Goal: Task Accomplishment & Management: Complete application form

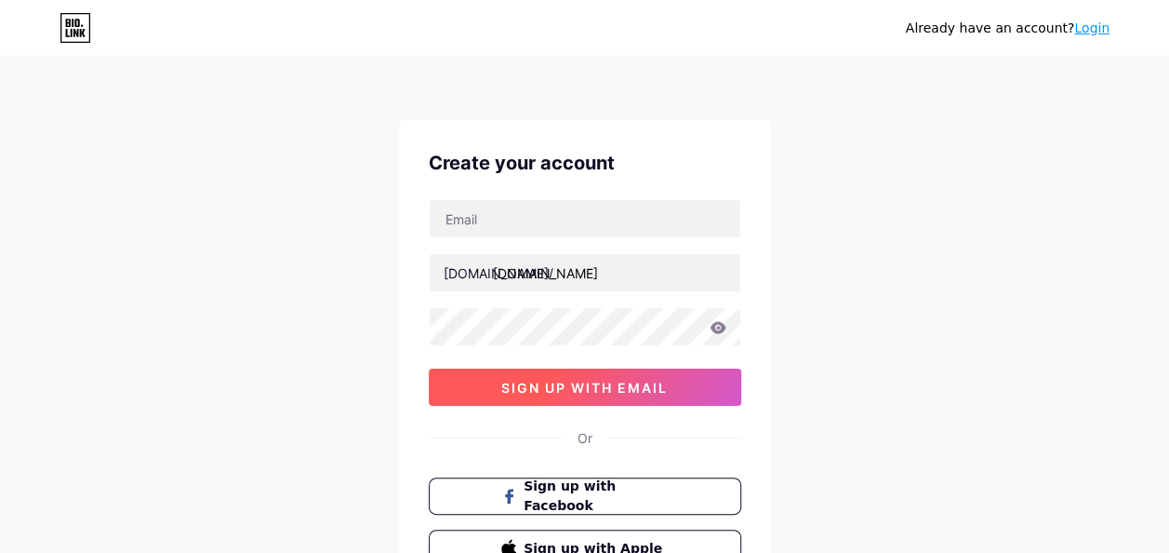
type input "atannaarya@gmail.com"
click at [681, 382] on button "sign up with email" at bounding box center [585, 386] width 313 height 37
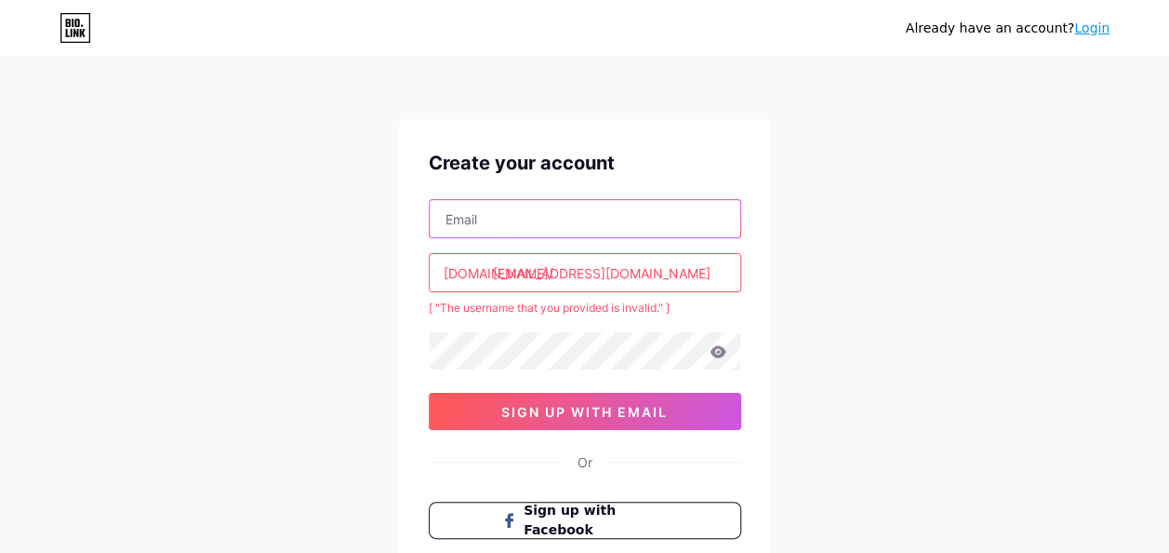
click at [607, 218] on input "text" at bounding box center [585, 218] width 311 height 37
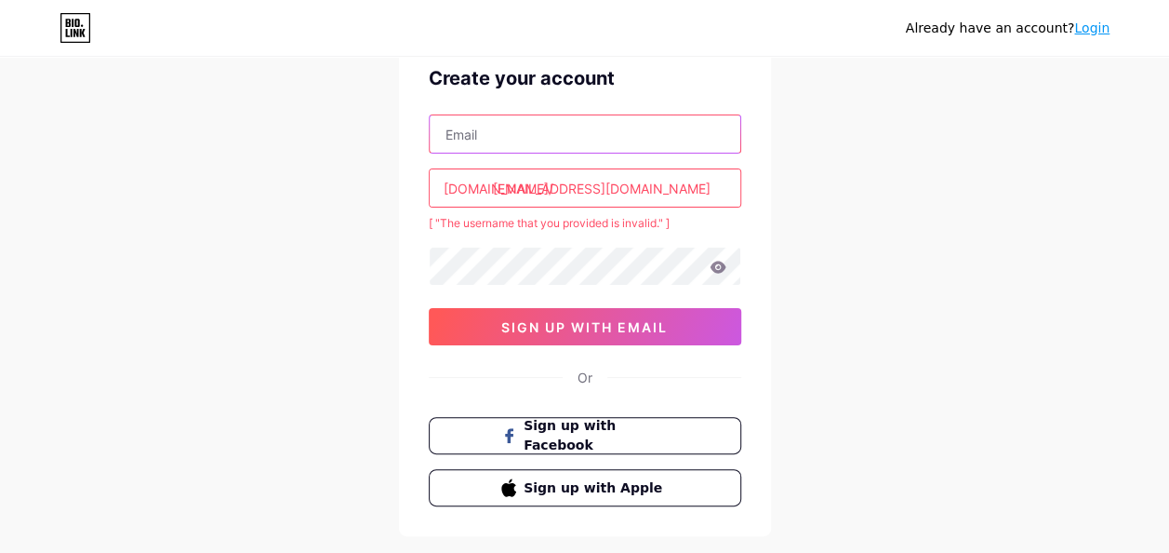
scroll to position [86, 0]
click at [1088, 24] on link "Login" at bounding box center [1092, 27] width 35 height 15
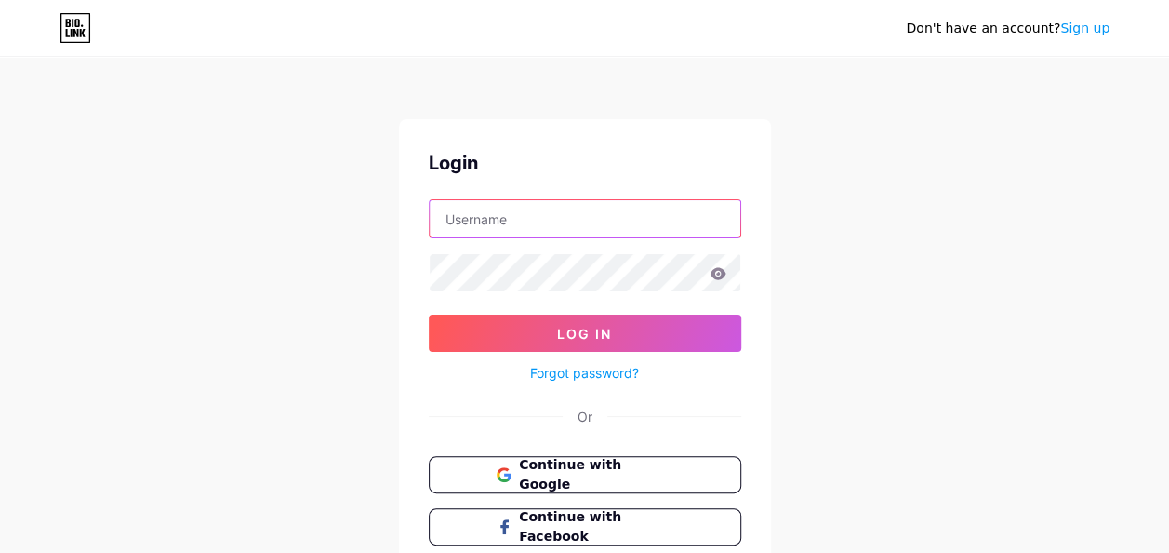
type input "atannaarya@gmail.com"
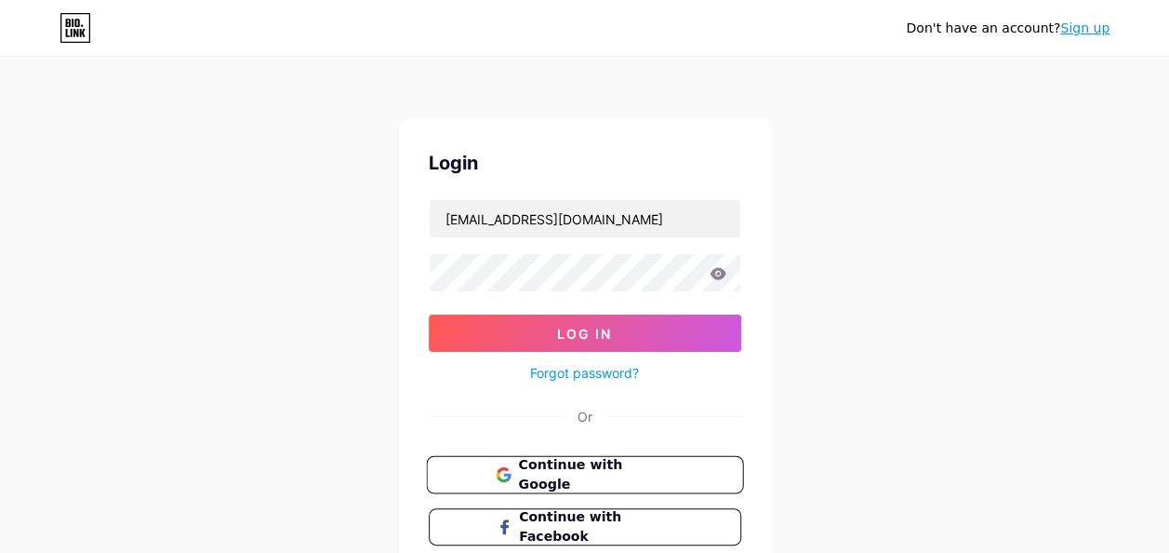
click at [644, 482] on button "Continue with Google" at bounding box center [584, 475] width 317 height 38
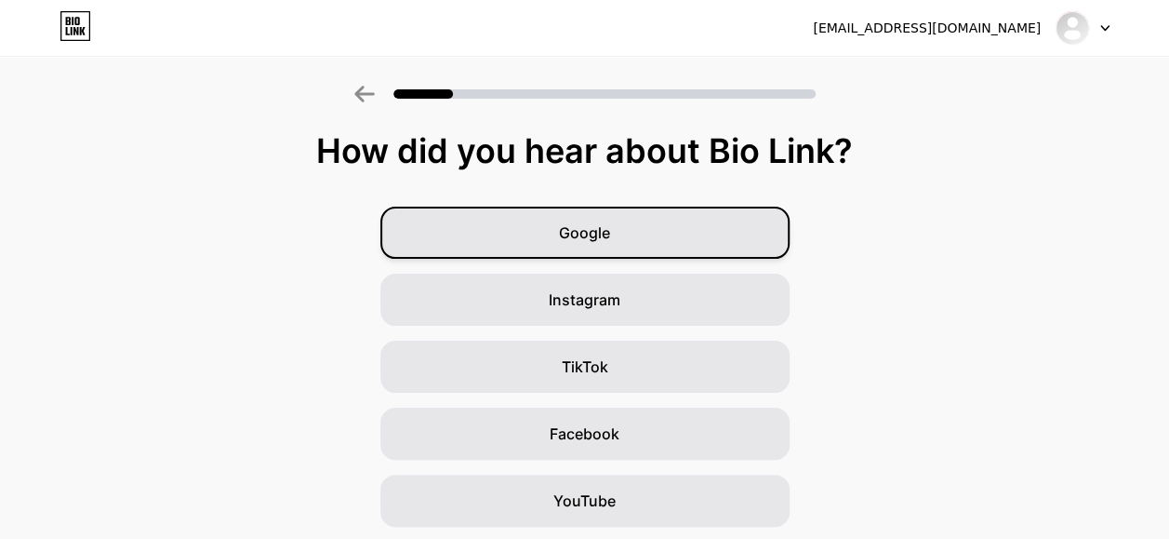
click at [681, 218] on div "Google" at bounding box center [585, 233] width 409 height 52
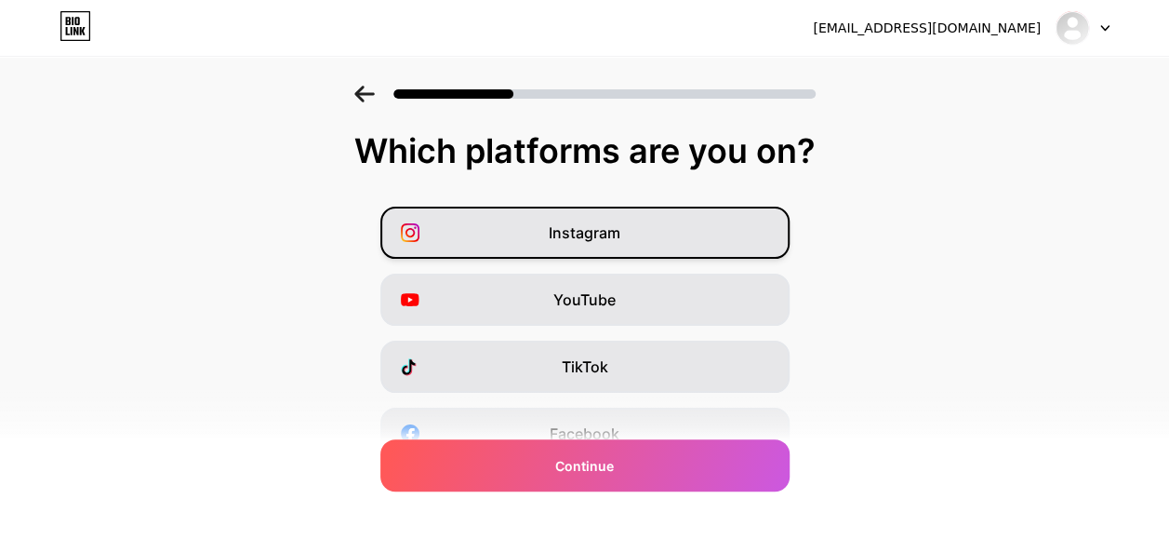
click at [692, 238] on div "Instagram" at bounding box center [585, 233] width 409 height 52
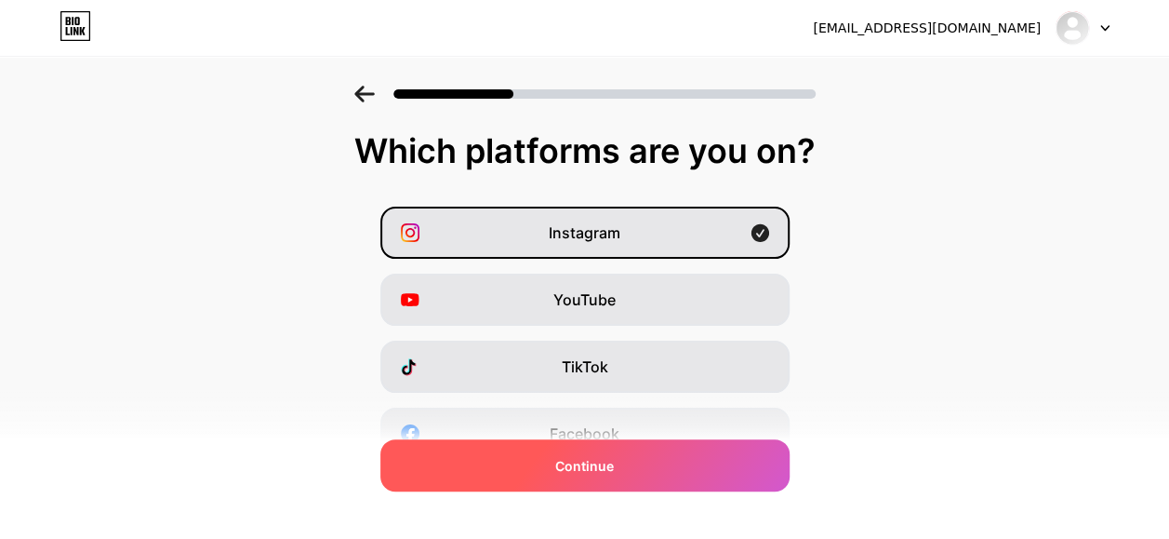
click at [692, 449] on div "Continue" at bounding box center [585, 465] width 409 height 52
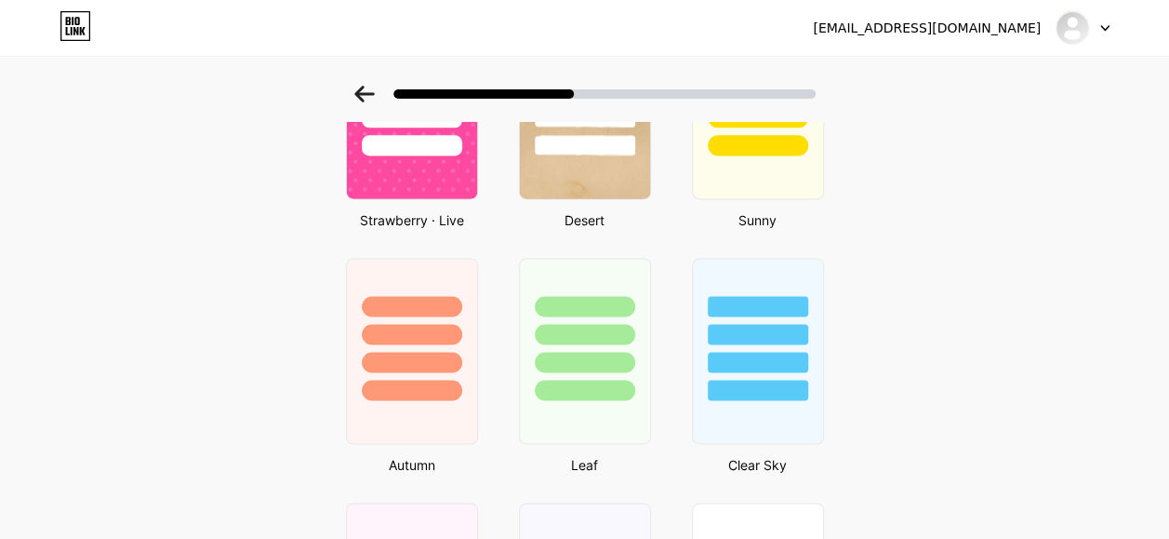
scroll to position [1281, 0]
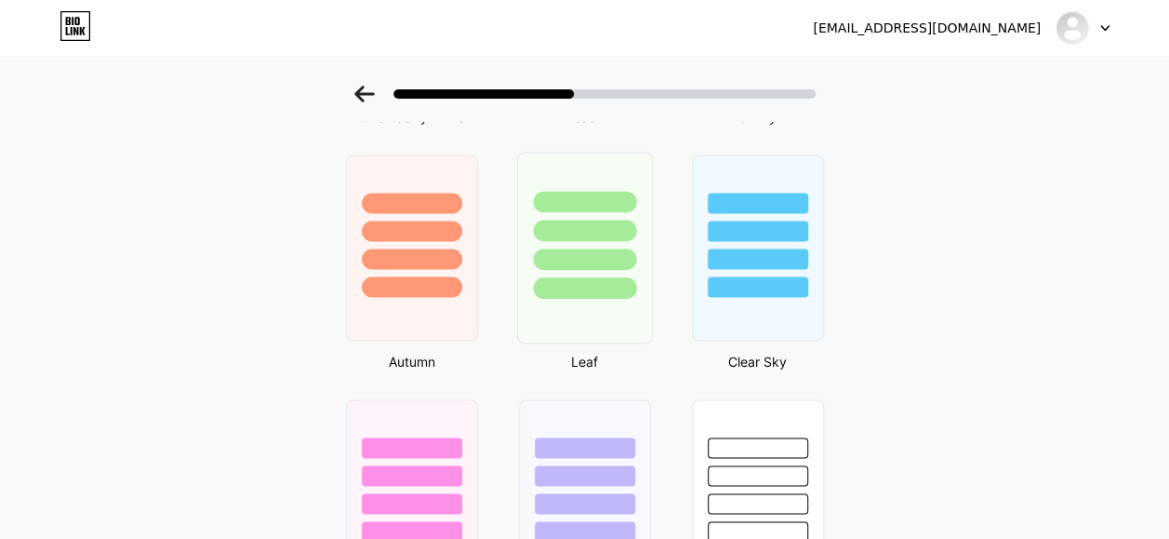
click at [592, 234] on div at bounding box center [584, 230] width 103 height 21
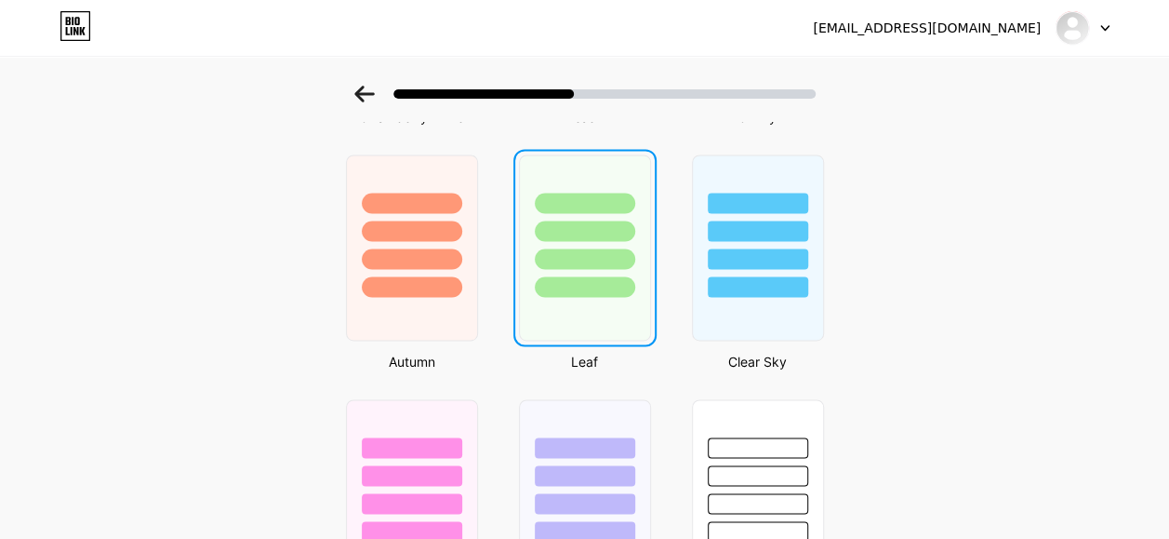
scroll to position [0, 0]
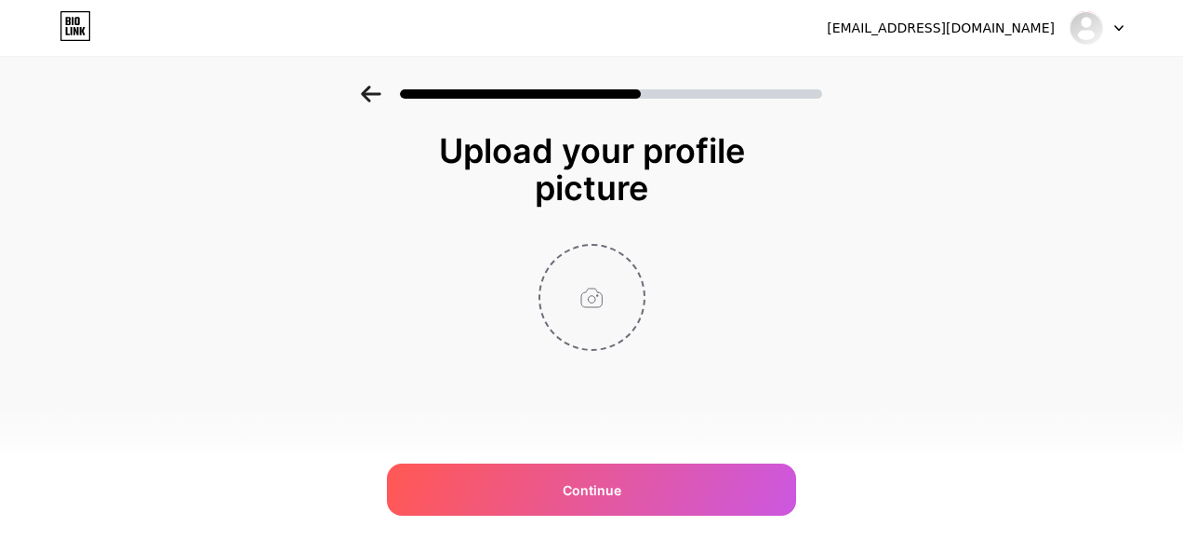
click at [592, 311] on input "file" at bounding box center [592, 297] width 103 height 103
type input "C:\fakepath\Logo-SMPN-3-[GEOGRAPHIC_DATA]-removebg-preview.png"
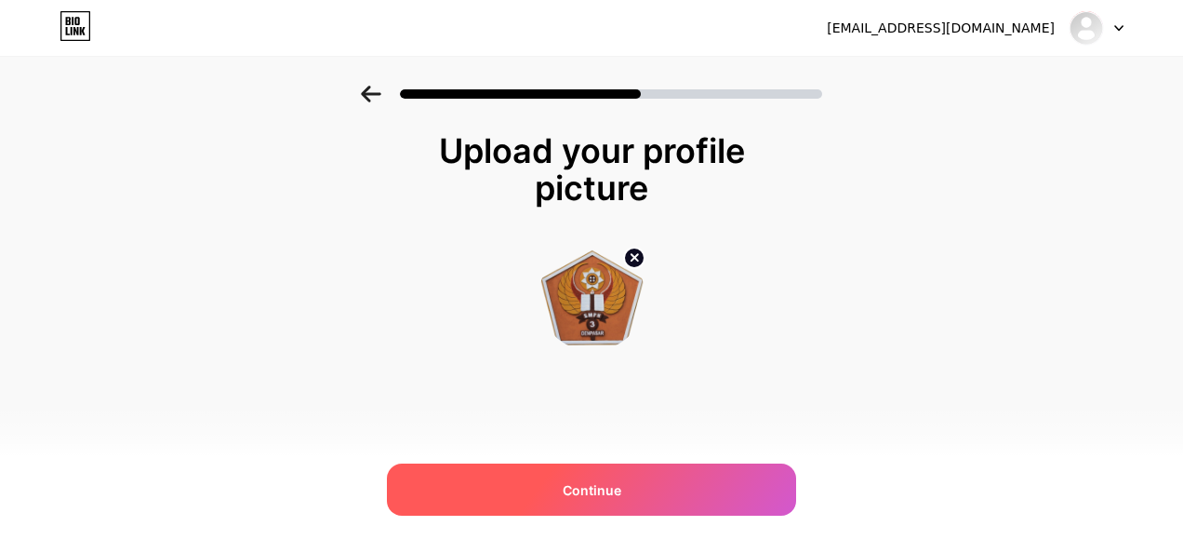
click at [613, 475] on div "Continue" at bounding box center [591, 489] width 409 height 52
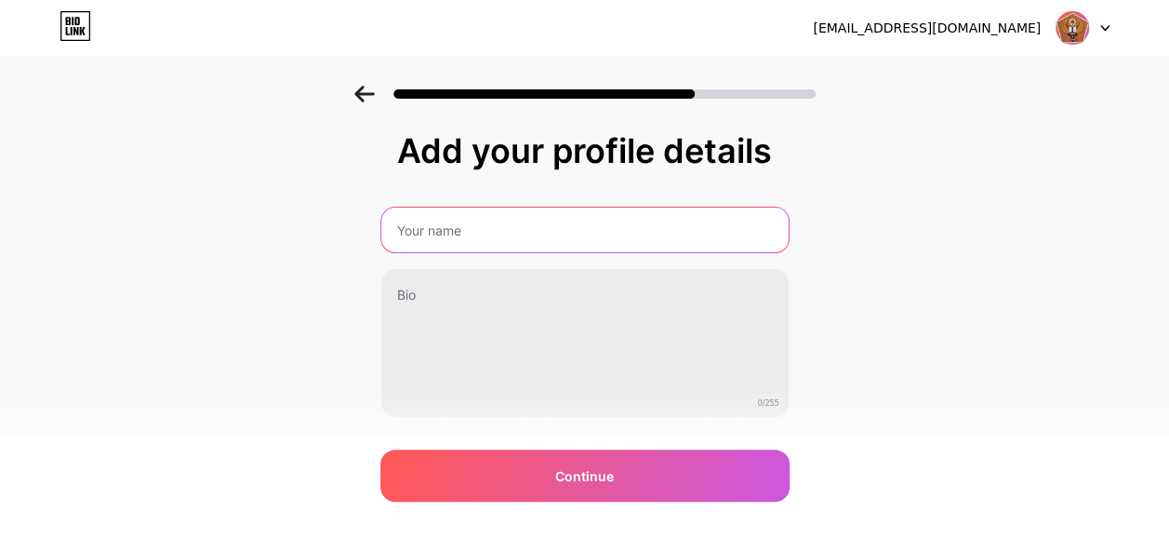
click at [545, 223] on input "text" at bounding box center [584, 229] width 407 height 45
type input "GILASSAMPAH"
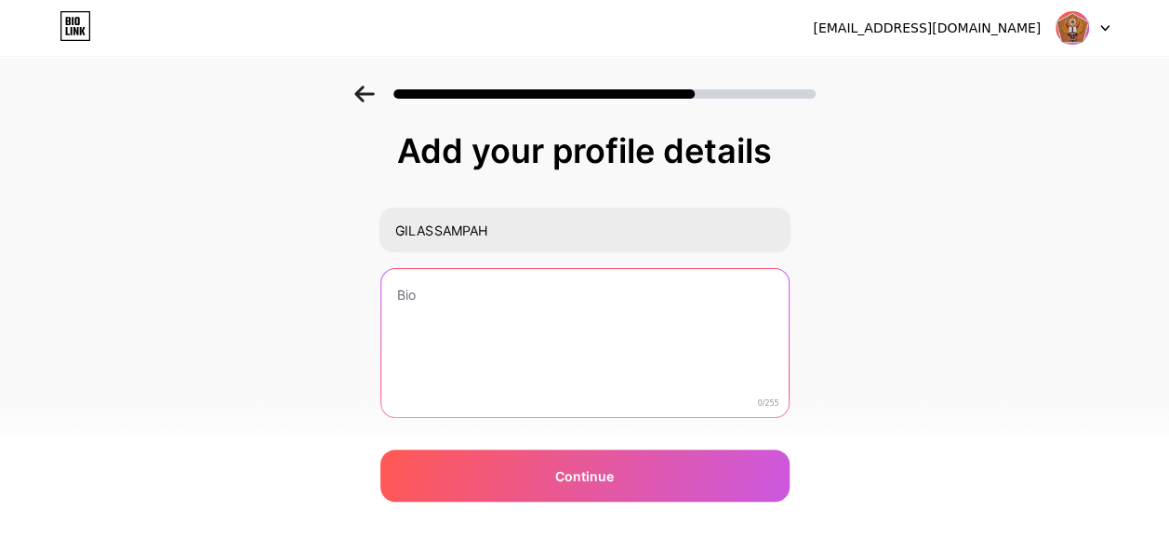
click at [500, 291] on textarea at bounding box center [584, 344] width 407 height 150
paste textarea "(Gerakan Inovasi Langsung Aksi Tuntaskan Sampah)"
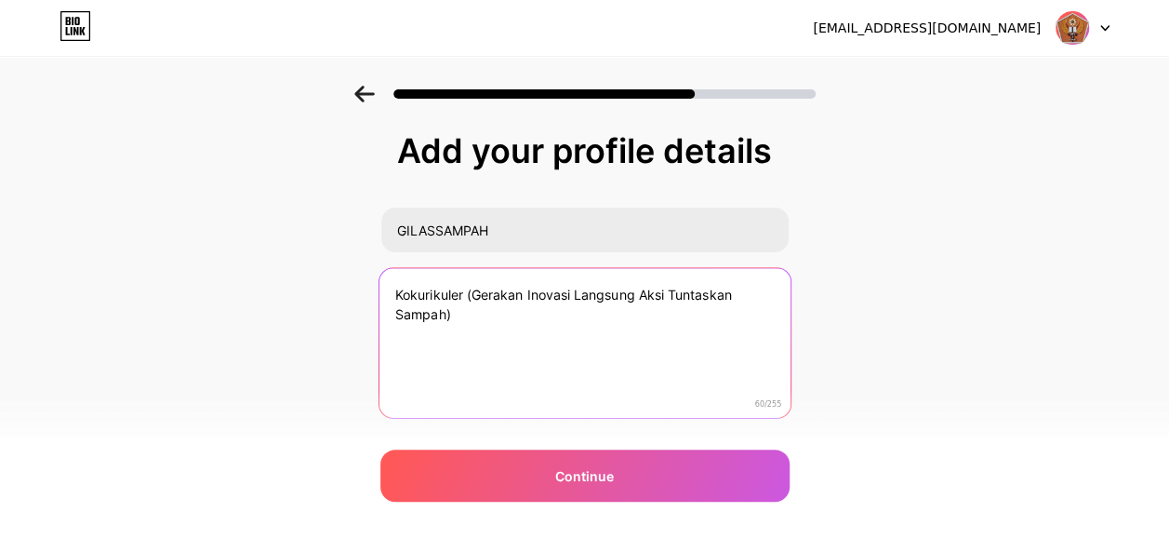
paste textarea "KEGIATAN KOKURIKULER LINTAS DISIPLIN ILMU GILAS SAMPAH"
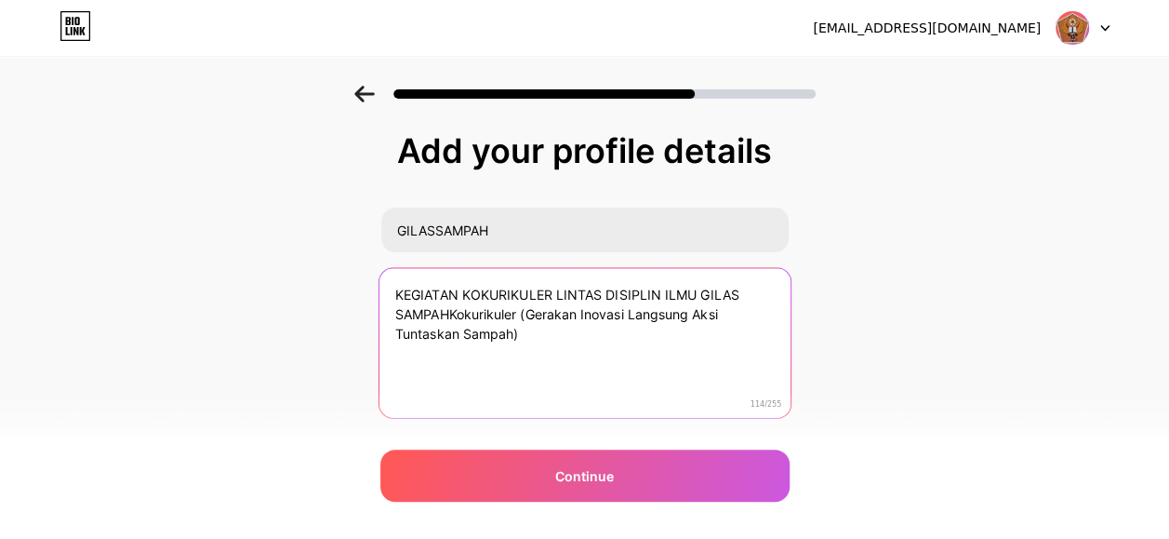
click at [467, 289] on textarea "KEGIATAN KOKURIKULER LINTAS DISIPLIN ILMU GILAS SAMPAHKokurikuler (Gerakan Inov…" at bounding box center [584, 344] width 411 height 152
click at [690, 296] on textarea "Kegiatan Kokurikuler Lintas Disiplin Ilmu GILAS SAMPAHKokurikuler (Gerakan Inov…" at bounding box center [584, 344] width 411 height 152
click at [651, 288] on textarea "Kegiatan Kokurikuler Lintas Disiplin Ilmu GILA'S SAMPAH (Gerakan Inovasi Langsu…" at bounding box center [584, 344] width 411 height 152
click at [752, 282] on textarea "Kegiatan Kokurikuler Lintas Disiplin Ilmu "GILA'S SAMPAH (Gerakan Inovasi Langs…" at bounding box center [584, 344] width 411 height 152
click at [736, 316] on textarea "Kegiatan Kokurikuler Lintas Disiplin Ilmu "GILA'S SAMPAH (Gerakan Inovasi Langs…" at bounding box center [584, 344] width 411 height 152
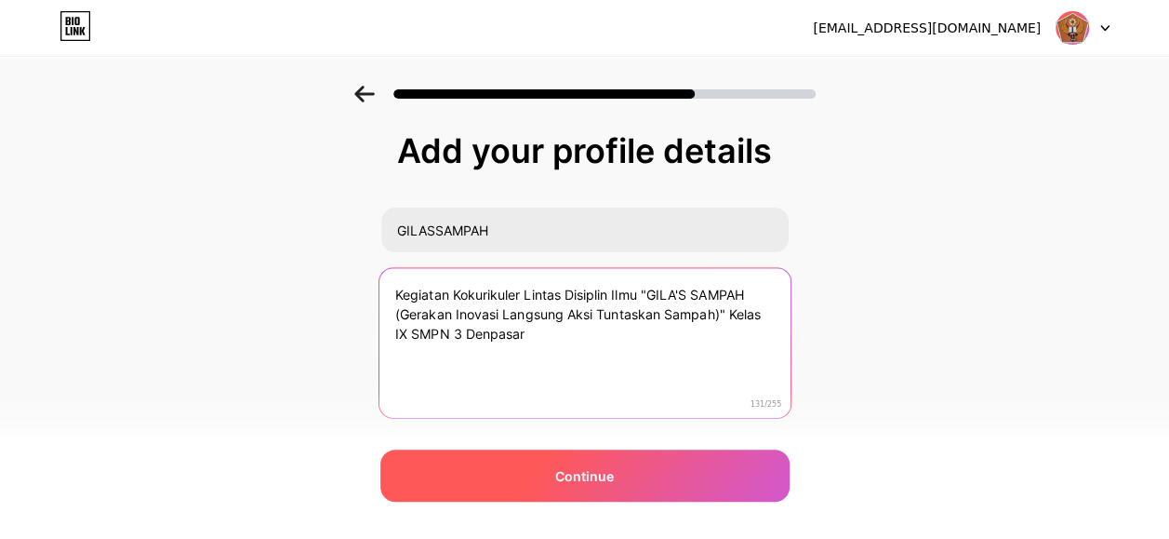
type textarea "Kegiatan Kokurikuler Lintas Disiplin Ilmu "GILA'S SAMPAH (Gerakan Inovasi Langs…"
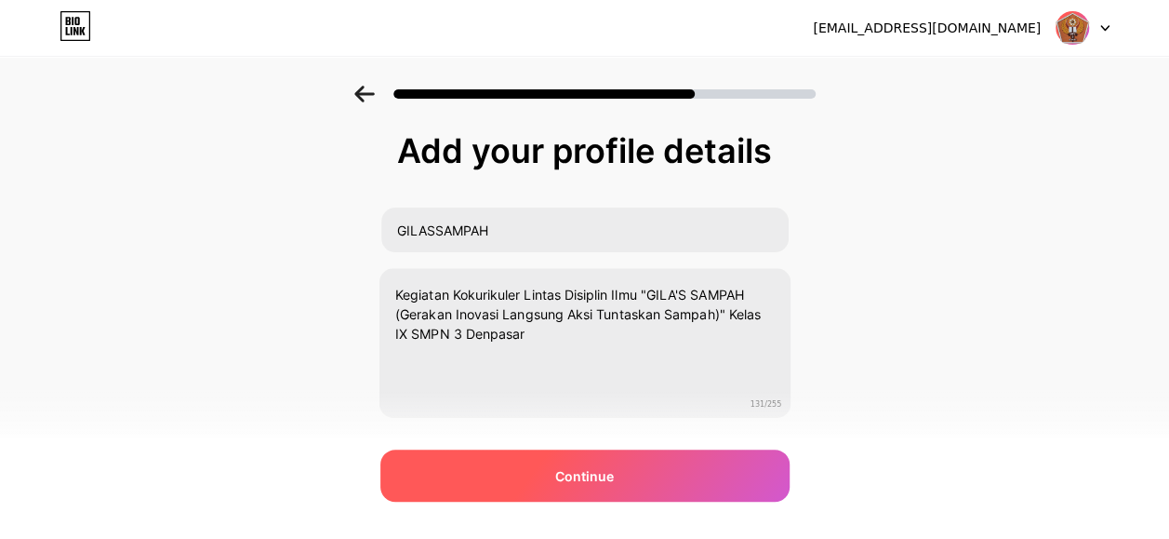
click at [726, 467] on div "Continue" at bounding box center [585, 475] width 409 height 52
